Goal: Find specific page/section: Find specific page/section

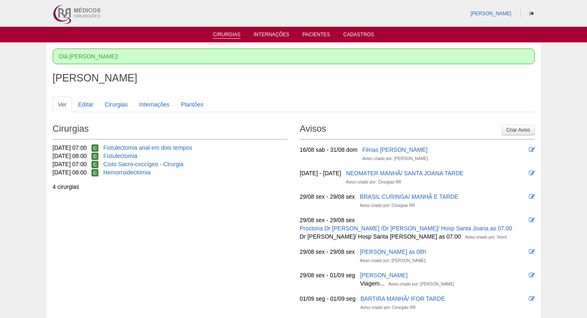
click at [224, 34] on link "Cirurgias" at bounding box center [227, 35] width 28 height 7
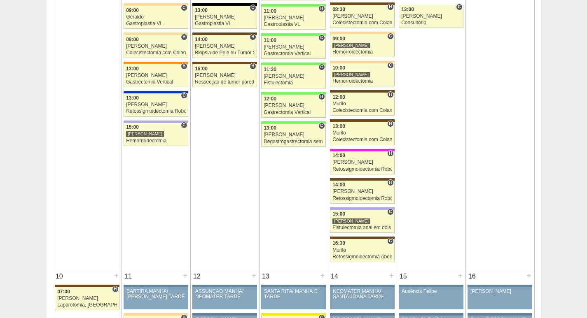
scroll to position [700, 0]
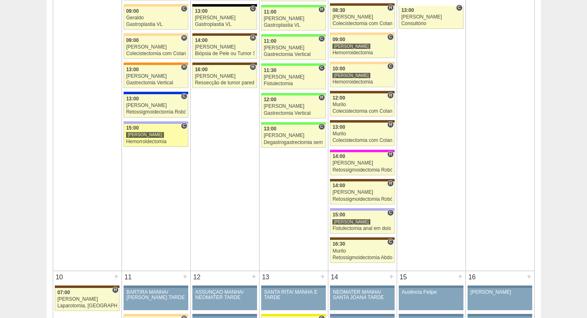
click at [150, 137] on div "[PERSON_NAME]" at bounding box center [156, 134] width 60 height 5
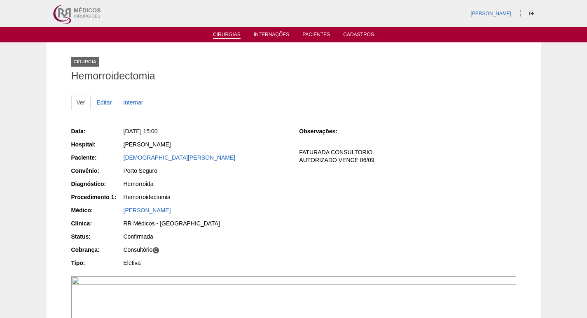
click at [229, 31] on li "Cirurgias" at bounding box center [226, 34] width 39 height 7
click at [231, 31] on li "Cirurgias" at bounding box center [226, 34] width 39 height 7
click at [231, 35] on link "Cirurgias" at bounding box center [227, 35] width 28 height 7
